Goal: Task Accomplishment & Management: Manage account settings

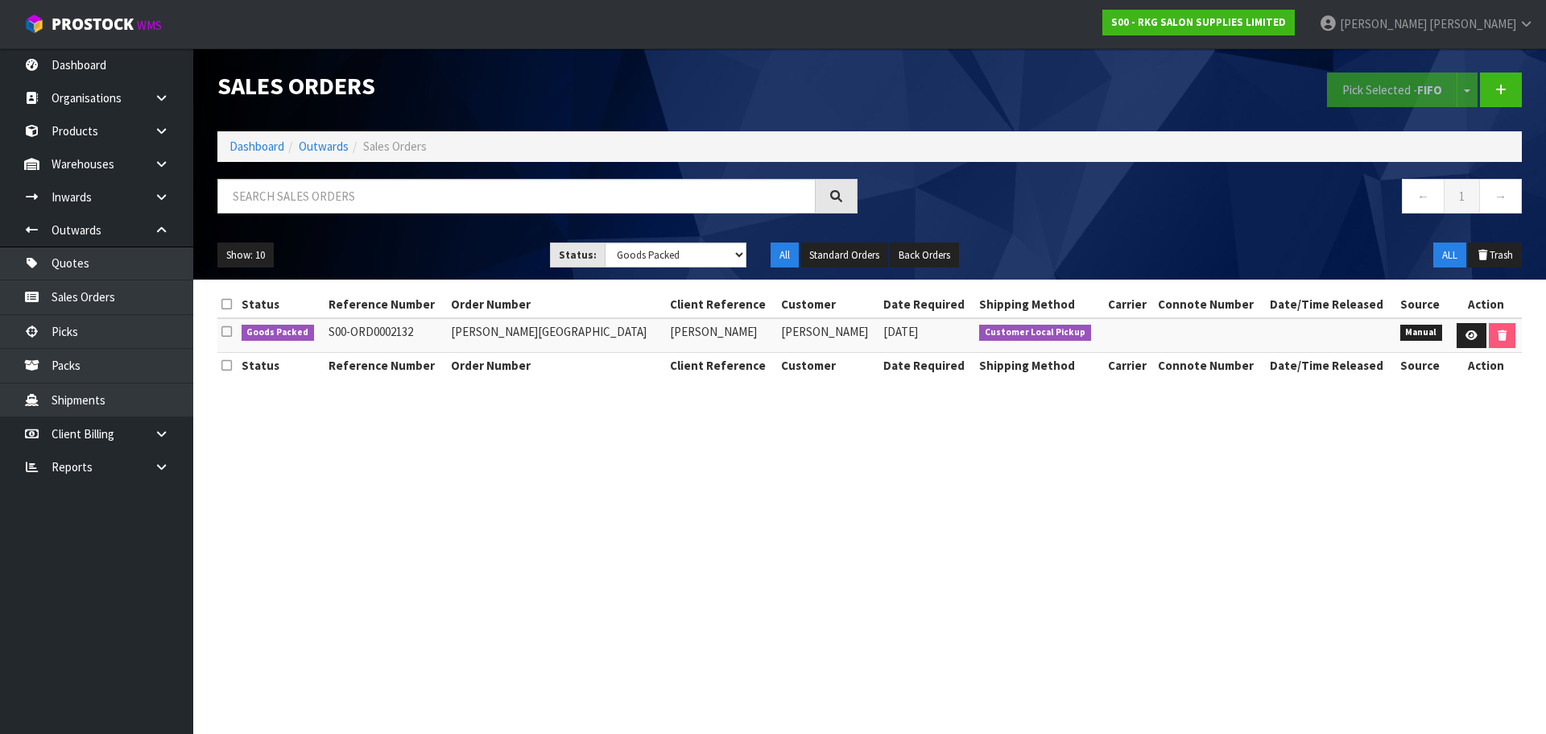
select select "string:ALL"
click at [605, 242] on select "Draft Pending Allocated Pending Pick Goods Picked Goods Packed Pending Charges …" at bounding box center [676, 254] width 143 height 25
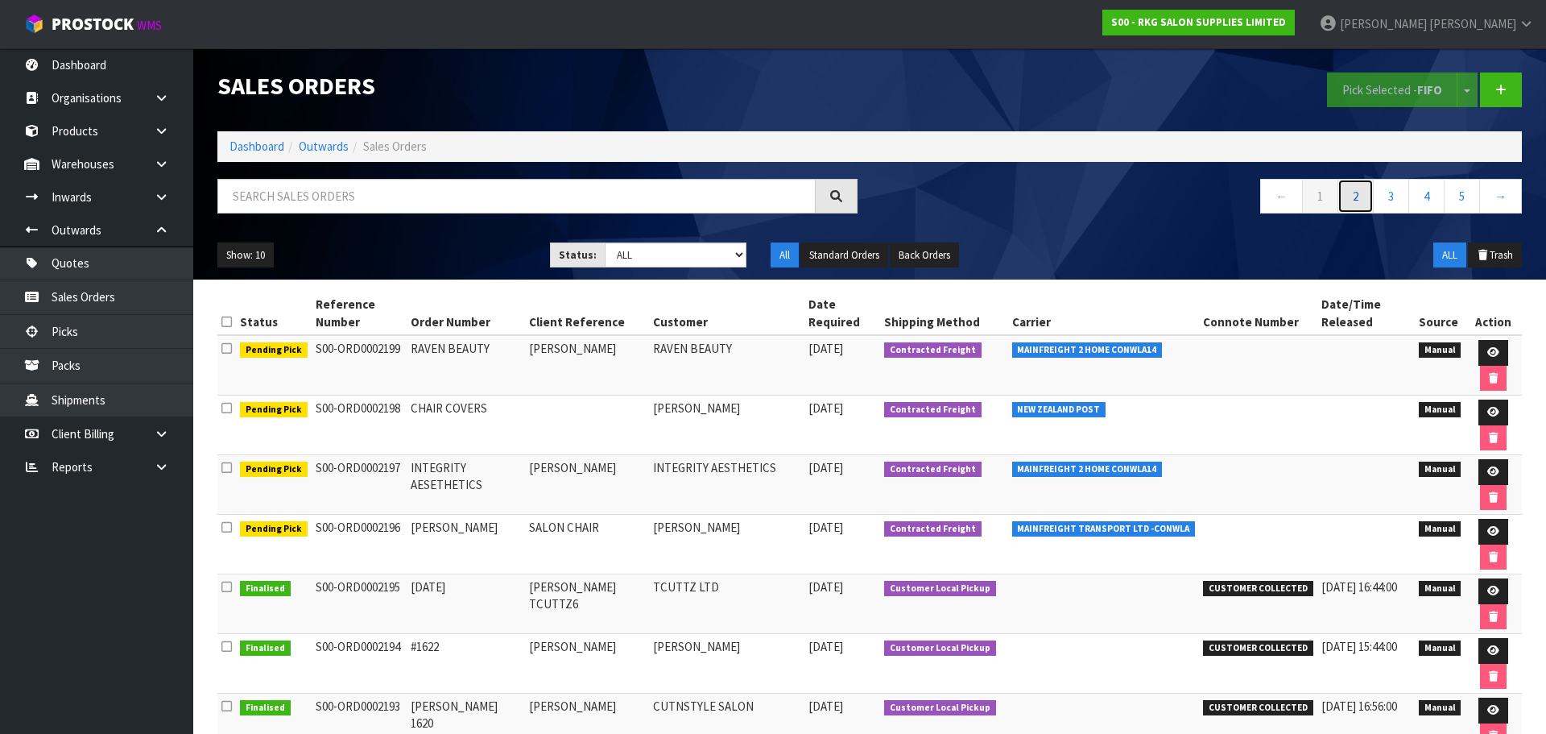
click at [1362, 201] on link "2" at bounding box center [1355, 196] width 36 height 35
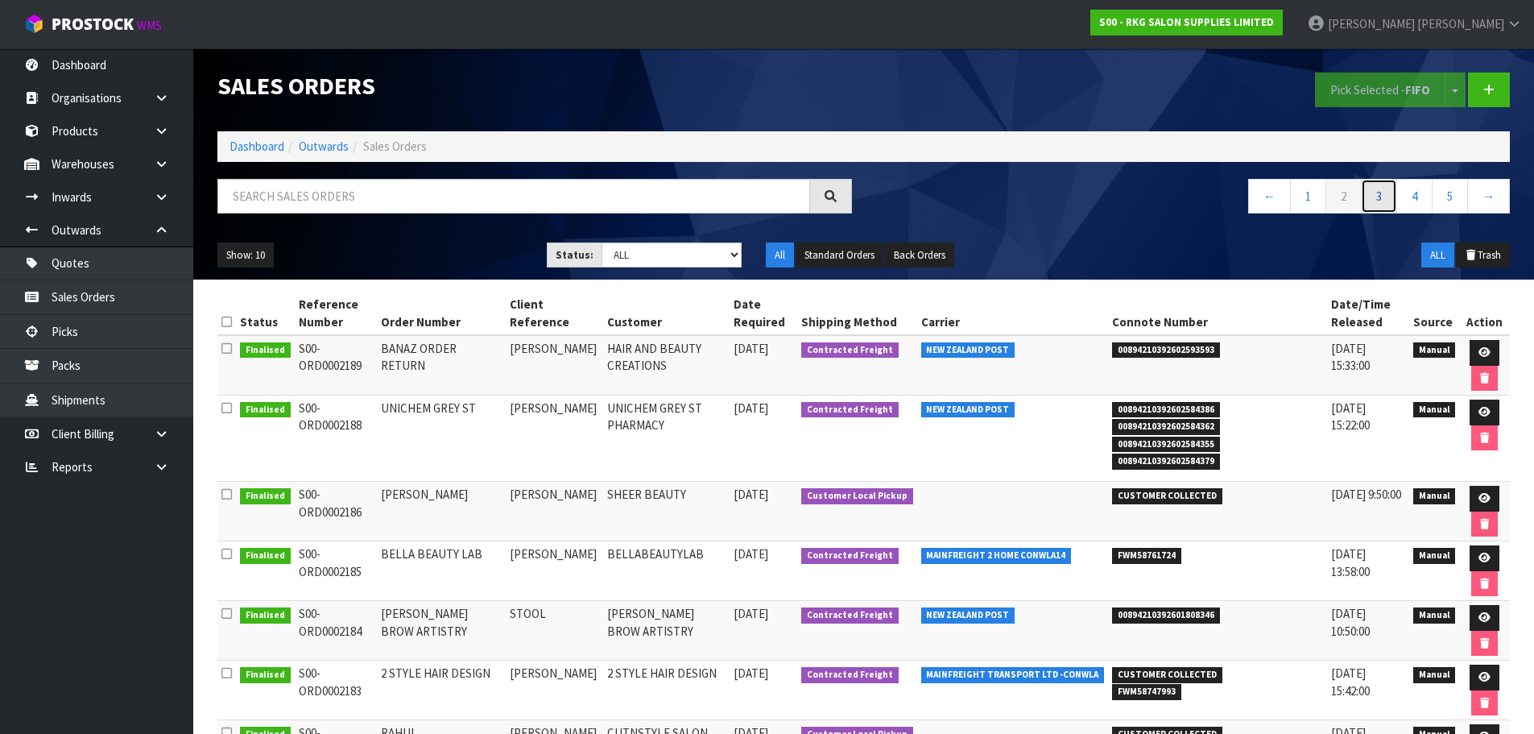
click at [1368, 191] on link "3" at bounding box center [1379, 196] width 36 height 35
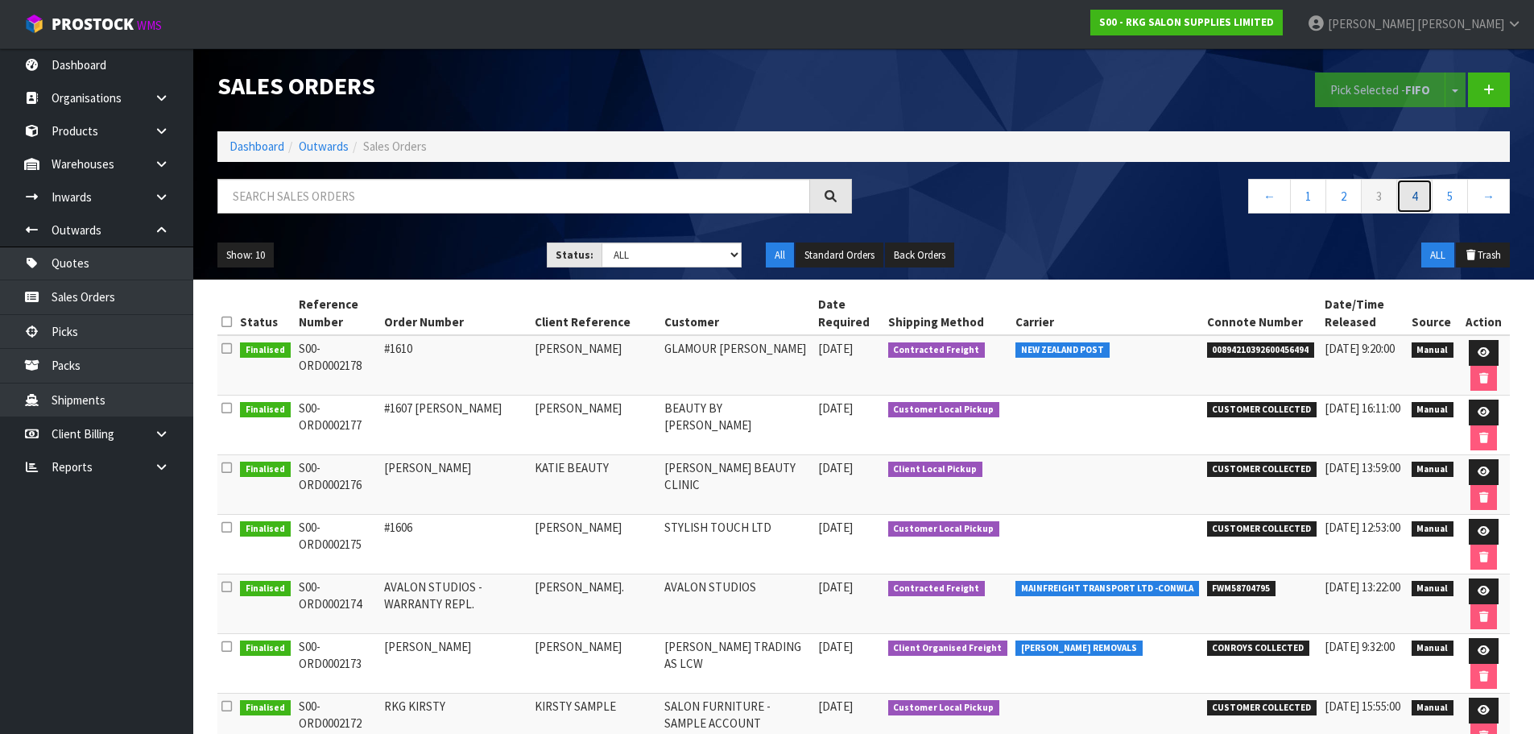
drag, startPoint x: 1416, startPoint y: 201, endPoint x: 1399, endPoint y: 202, distance: 16.9
click at [1416, 201] on link "4" at bounding box center [1414, 196] width 36 height 35
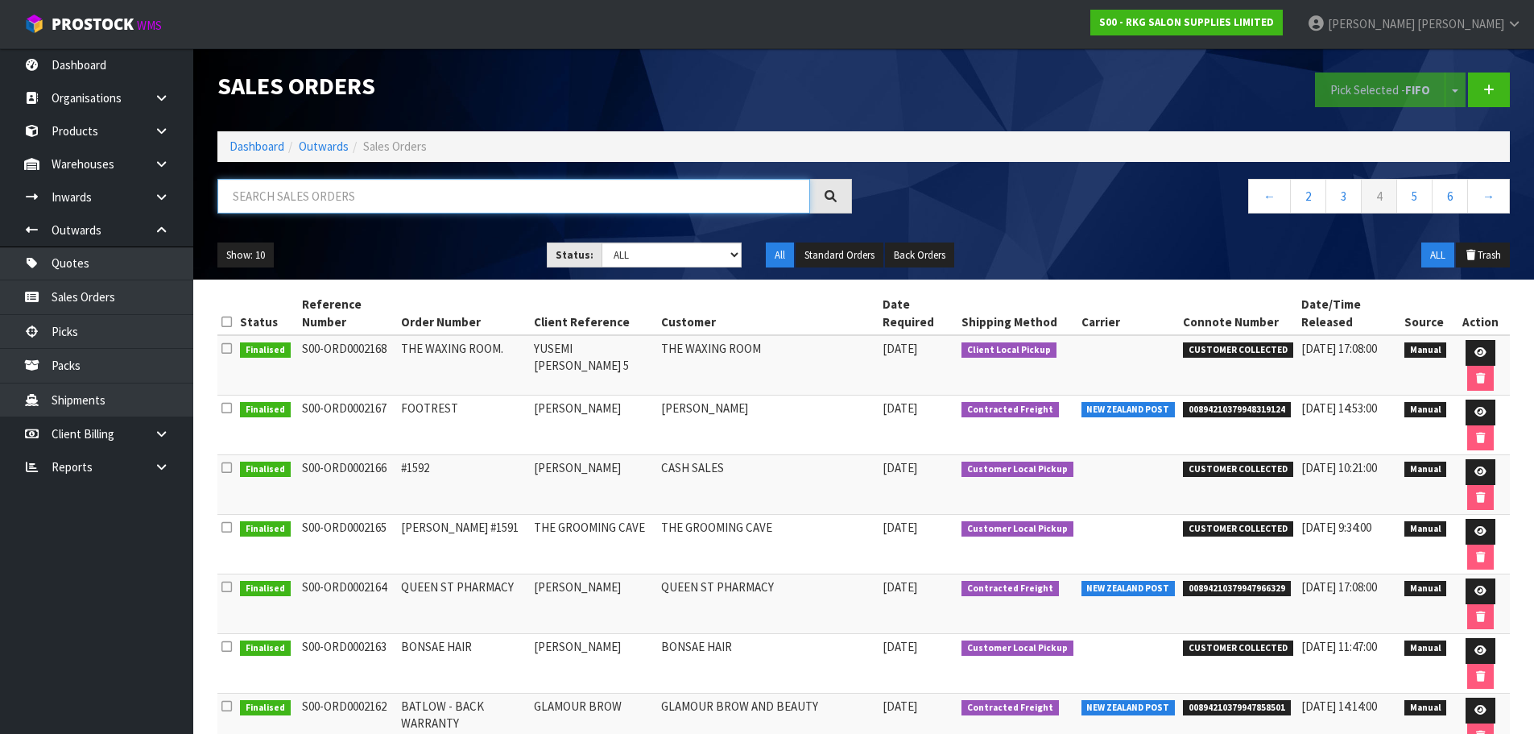
click at [393, 200] on input "text" at bounding box center [513, 196] width 593 height 35
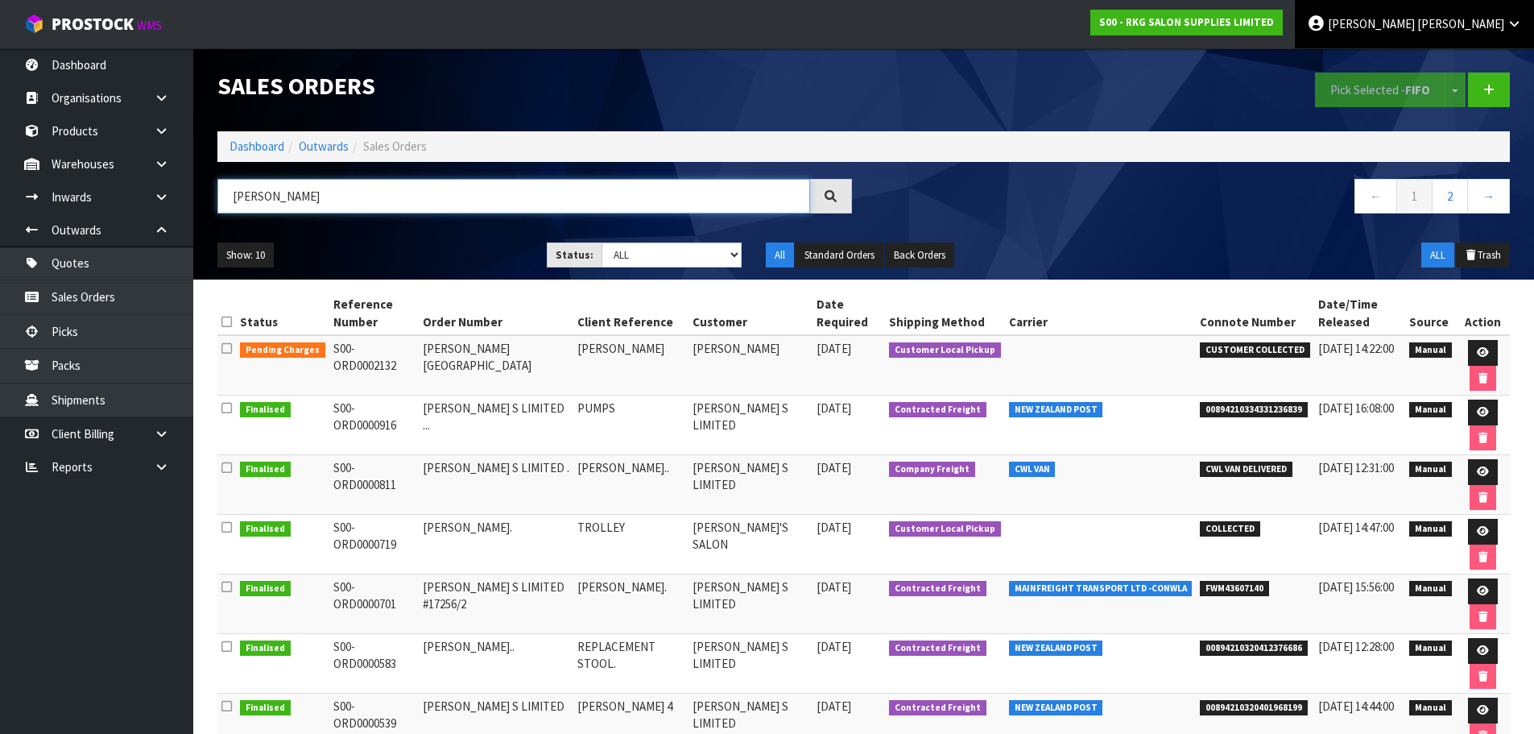
type input "ANDREW"
click at [1476, 19] on span "[PERSON_NAME]" at bounding box center [1460, 23] width 87 height 15
click at [1446, 63] on link "Logout" at bounding box center [1469, 64] width 127 height 22
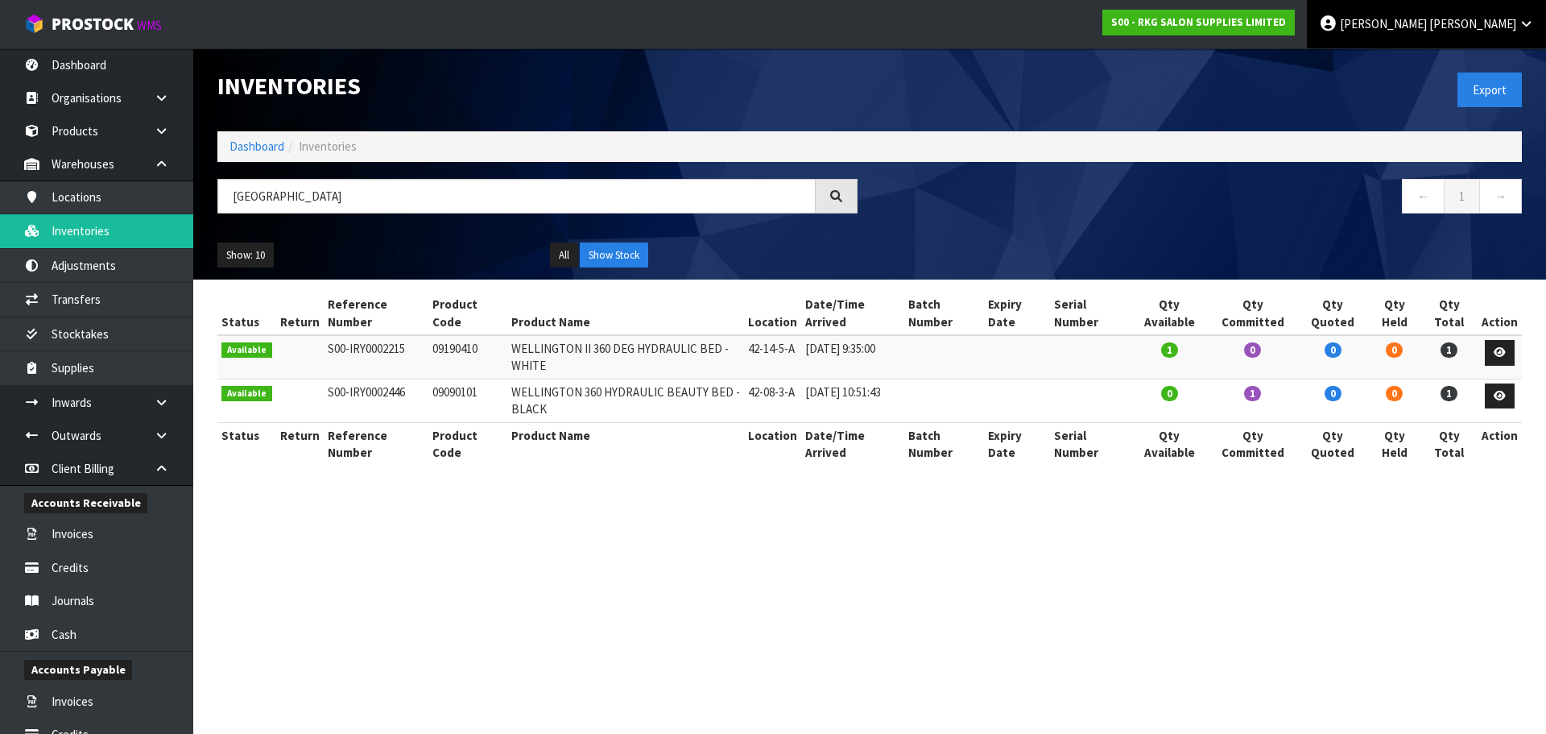
click at [1490, 15] on link "[PERSON_NAME]" at bounding box center [1426, 24] width 239 height 48
click at [1451, 68] on link "Logout" at bounding box center [1481, 64] width 127 height 22
